Goal: Information Seeking & Learning: Find contact information

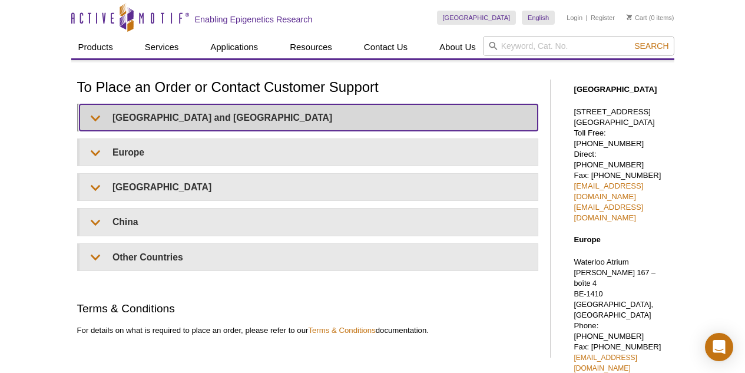
click at [289, 110] on summary "[GEOGRAPHIC_DATA] and [GEOGRAPHIC_DATA]" at bounding box center [309, 117] width 458 height 27
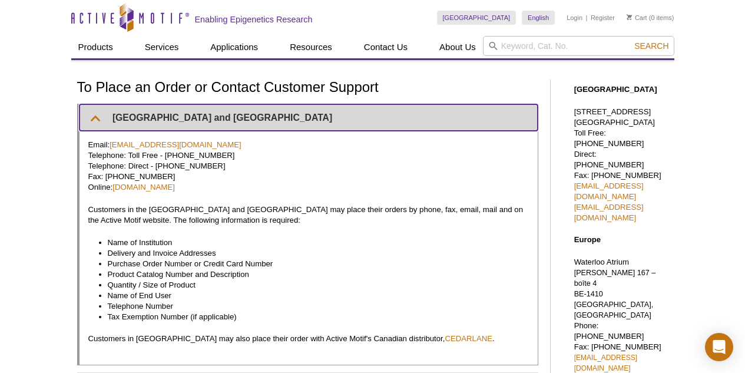
click at [199, 114] on summary "[GEOGRAPHIC_DATA] and [GEOGRAPHIC_DATA]" at bounding box center [309, 117] width 458 height 27
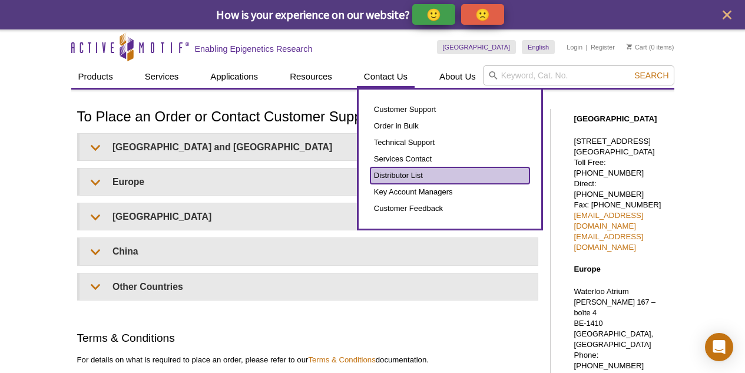
click at [389, 174] on link "Distributor List" at bounding box center [449, 175] width 159 height 16
click at [389, 173] on link "Distributor List" at bounding box center [449, 175] width 159 height 16
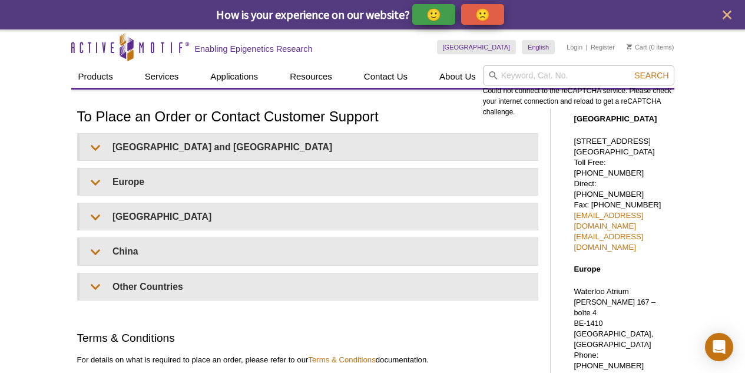
drag, startPoint x: 650, startPoint y: 160, endPoint x: 570, endPoint y: 138, distance: 82.9
copy p "[STREET_ADDRESS]"
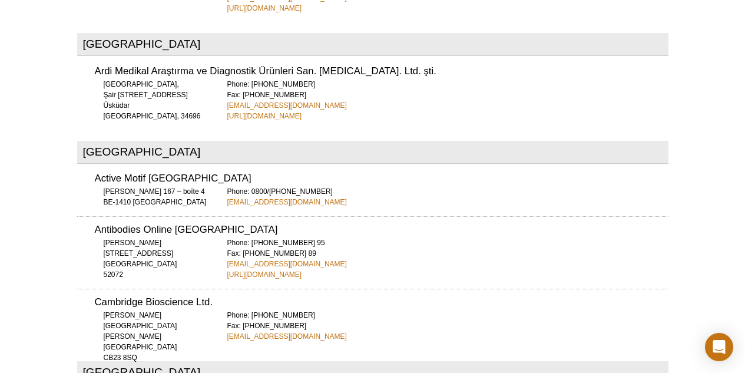
scroll to position [4715, 0]
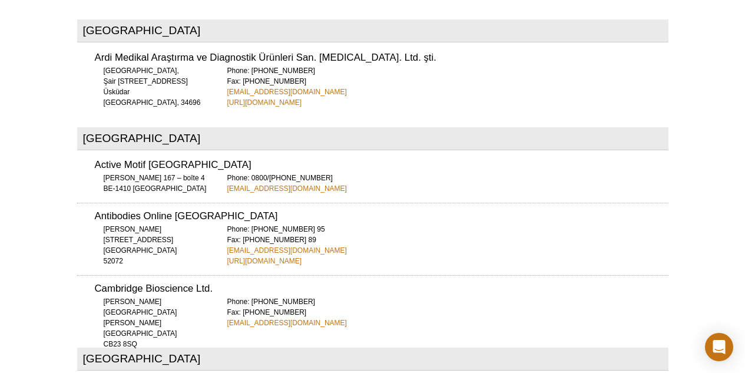
click at [373, 296] on div "Phone: 01223 316 855 Fax: +44 (0)1954 781 323 support@bioscience.co.uk" at bounding box center [447, 312] width 441 height 32
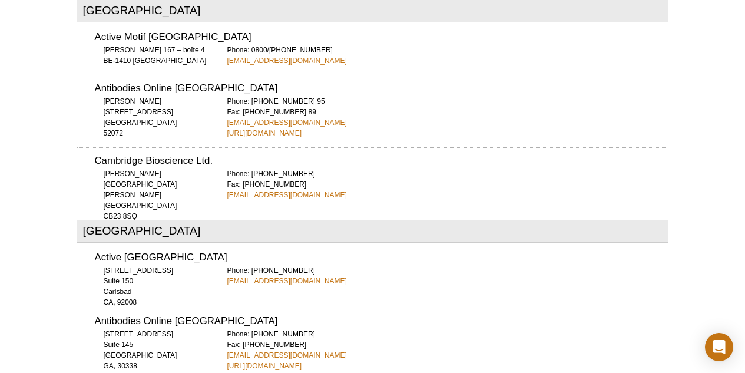
scroll to position [4893, 0]
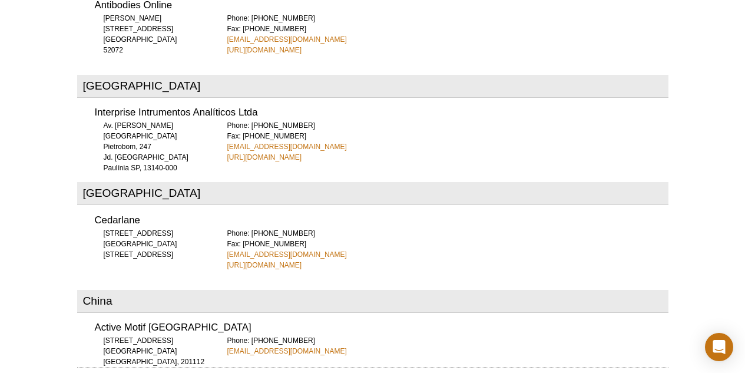
scroll to position [851, 0]
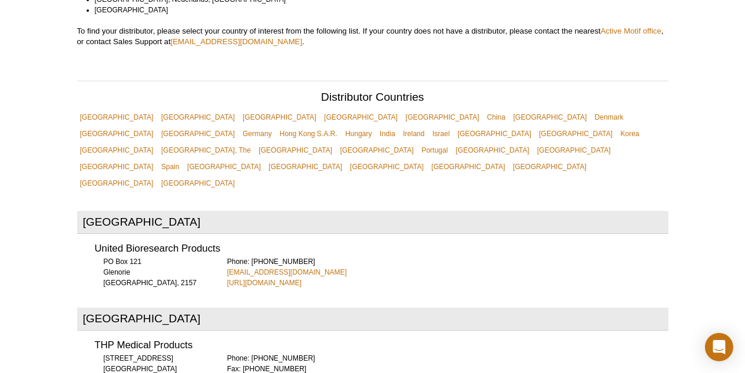
scroll to position [332, 0]
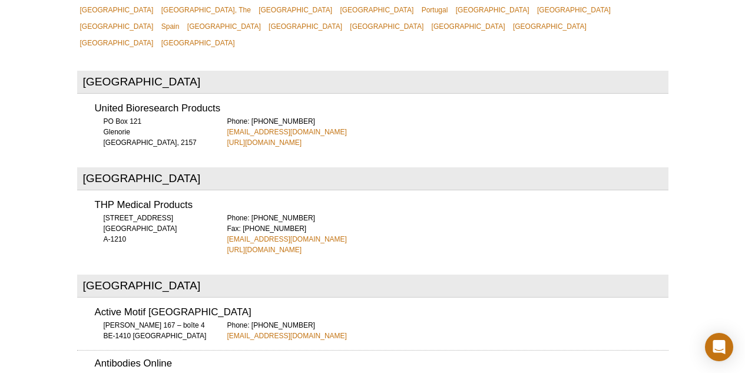
scroll to position [515, 0]
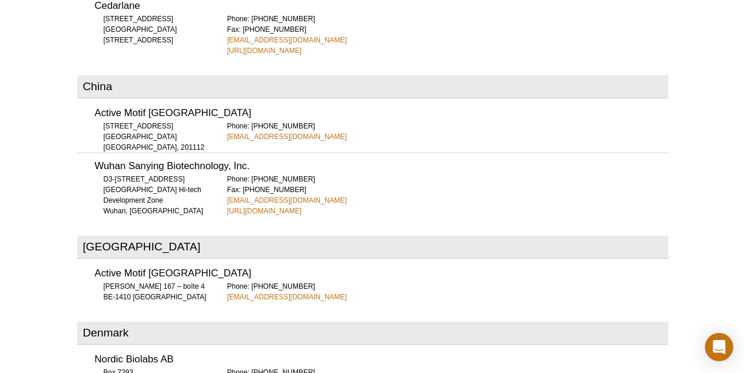
scroll to position [1066, 0]
click at [257, 196] on link "Proteintech-CN@ptglab.com" at bounding box center [287, 201] width 120 height 11
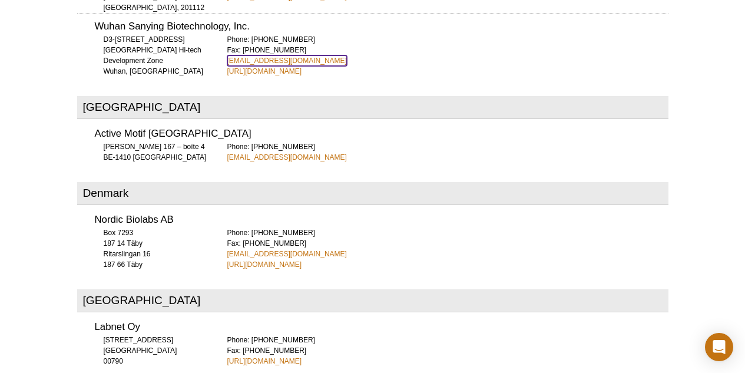
scroll to position [1206, 0]
click at [366, 334] on div "Phone: +358 207413170 Fax: +358 207413189 http://www.labnet.fi" at bounding box center [447, 350] width 441 height 32
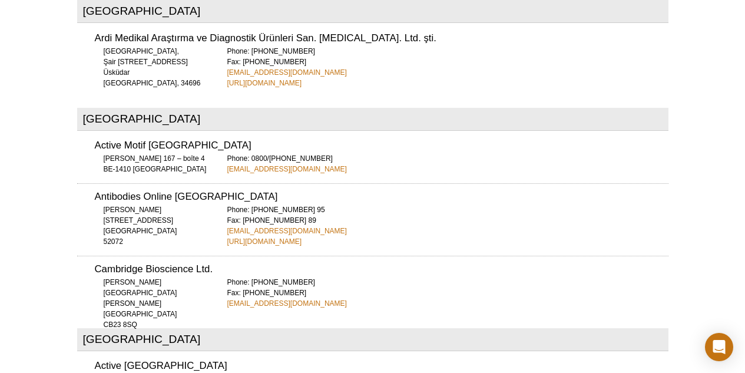
scroll to position [4926, 0]
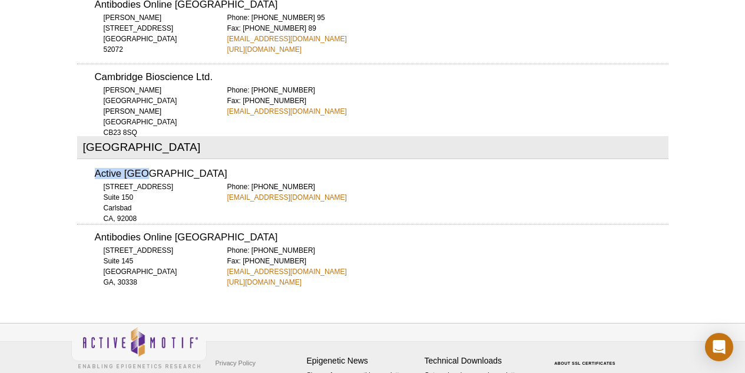
drag, startPoint x: 143, startPoint y: 121, endPoint x: 83, endPoint y: 123, distance: 59.5
click at [83, 161] on div "Active Motif North America 1914 Palomar Oaks Way Suite 150 Carlsbad CA, 92008 P…" at bounding box center [372, 182] width 591 height 42
click at [147, 169] on h3 "Active Motif North America" at bounding box center [382, 174] width 574 height 10
drag, startPoint x: 145, startPoint y: 120, endPoint x: 89, endPoint y: 122, distance: 56.6
click at [89, 161] on div "Active Motif North America 1914 Palomar Oaks Way Suite 150 Carlsbad CA, 92008 P…" at bounding box center [372, 182] width 591 height 42
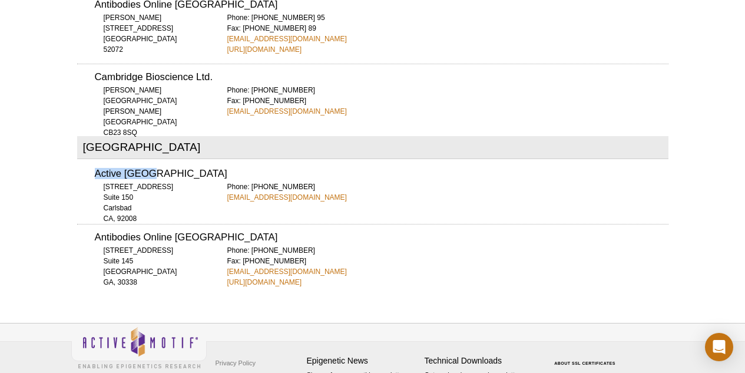
copy h3 "Active Motif"
